Goal: Task Accomplishment & Management: Manage account settings

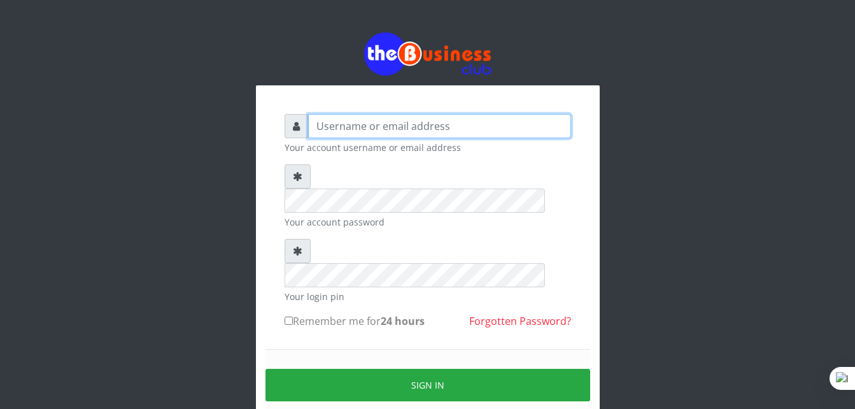
click at [448, 132] on input "text" at bounding box center [439, 126] width 263 height 24
type input "Tunmiseschool"
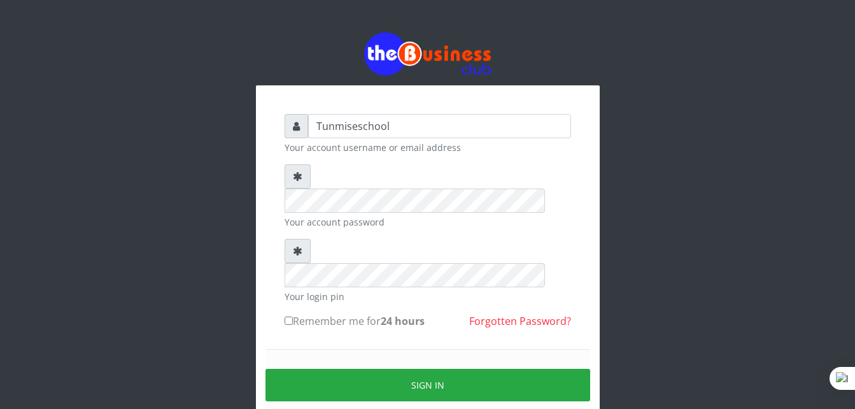
click at [290, 317] on input "Remember me for 24 hours" at bounding box center [289, 321] width 8 height 8
checkbox input "true"
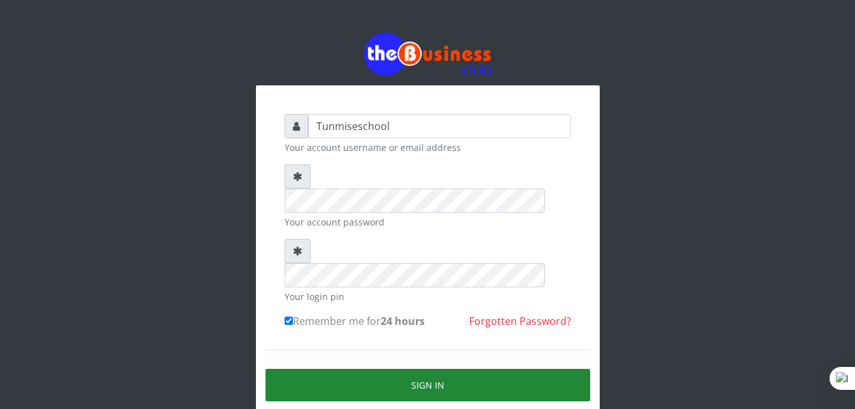
click at [397, 369] on button "Sign in" at bounding box center [428, 385] width 325 height 32
